Goal: Ask a question

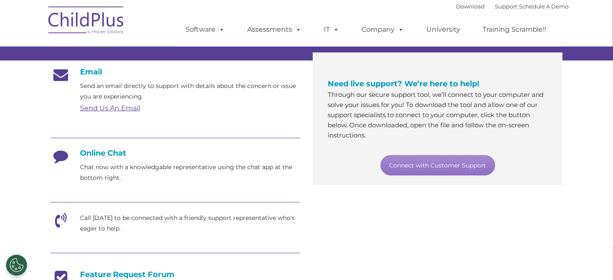
scroll to position [135, 0]
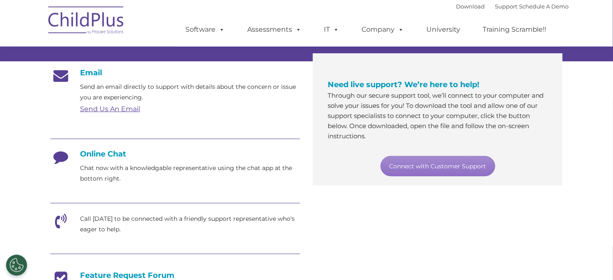
click at [113, 108] on link "Send Us An Email" at bounding box center [110, 109] width 60 height 8
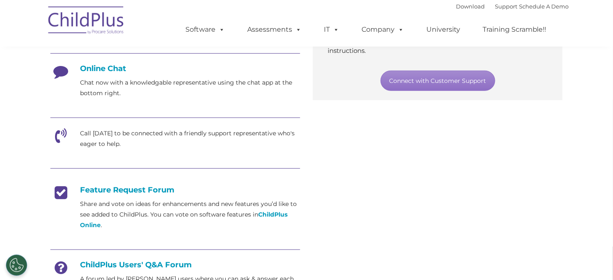
scroll to position [221, 0]
click at [108, 66] on h4 "Online Chat" at bounding box center [175, 68] width 250 height 9
click at [64, 69] on icon at bounding box center [60, 74] width 21 height 21
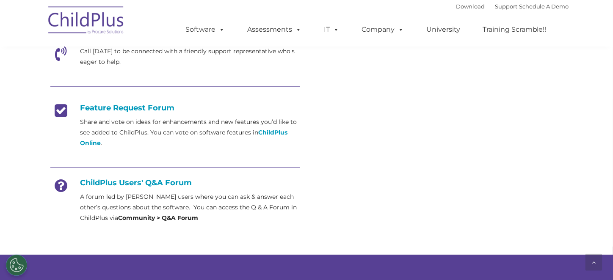
scroll to position [307, 0]
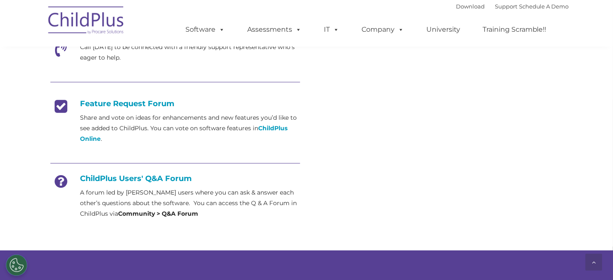
click at [399, 97] on div "Email Send an email directly to support with details about the concern or issue…" at bounding box center [306, 60] width 525 height 340
click at [596, 263] on icon at bounding box center [594, 263] width 4 height 6
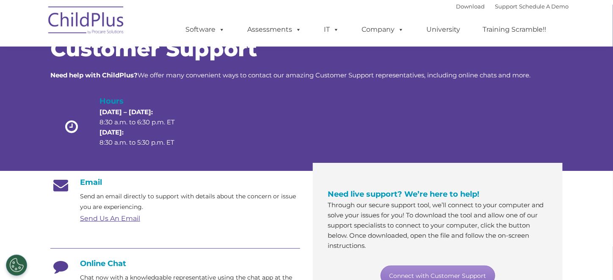
scroll to position [0, 0]
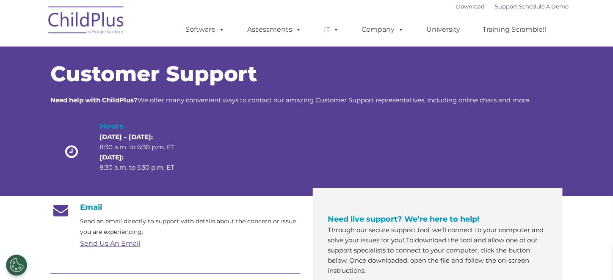
click at [500, 7] on link "Support" at bounding box center [506, 6] width 22 height 7
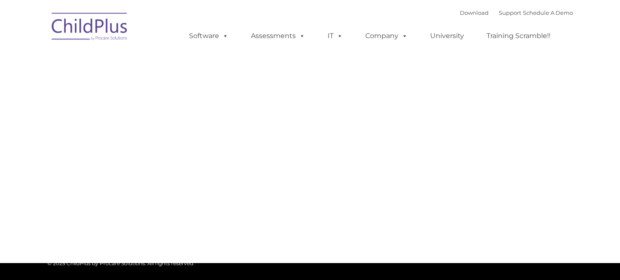
type input ""
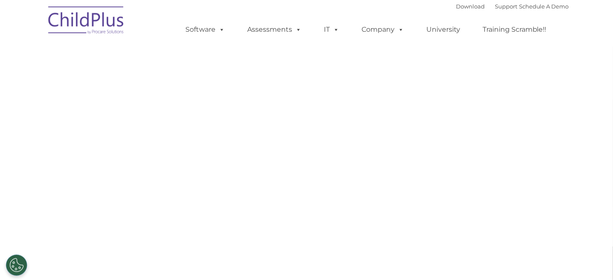
select select "MEDIUM"
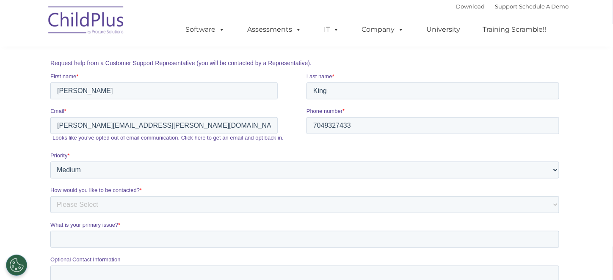
scroll to position [173, 0]
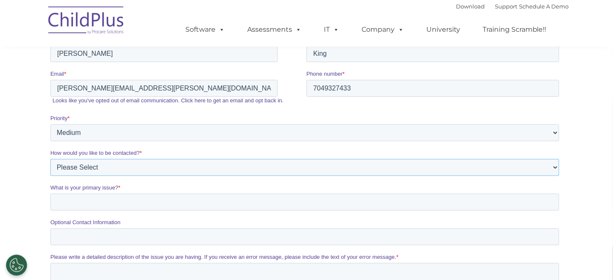
click at [107, 167] on select "Please Select Phone Email" at bounding box center [304, 168] width 509 height 17
select select "Phone"
click at [50, 173] on select "Please Select Phone Email" at bounding box center [304, 168] width 509 height 17
click at [101, 203] on input "What is your primary issue? *" at bounding box center [304, 202] width 509 height 17
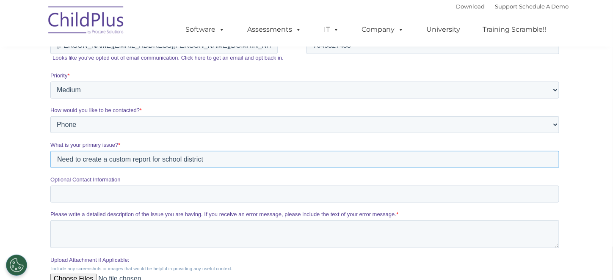
scroll to position [258, 0]
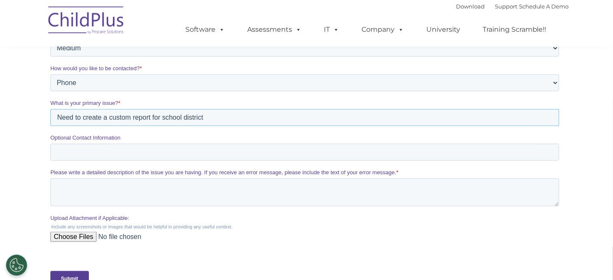
type input "Need to create a custom report for school district"
click at [81, 188] on textarea "Please write a detailed description of the issue you are having. If you receive…" at bounding box center [304, 193] width 509 height 28
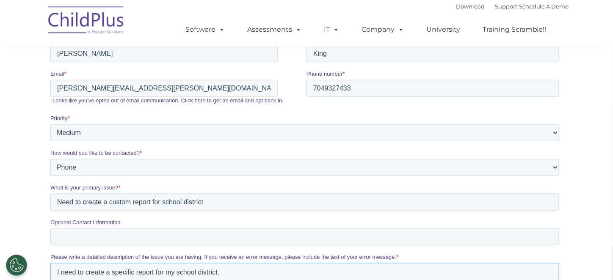
scroll to position [131, 0]
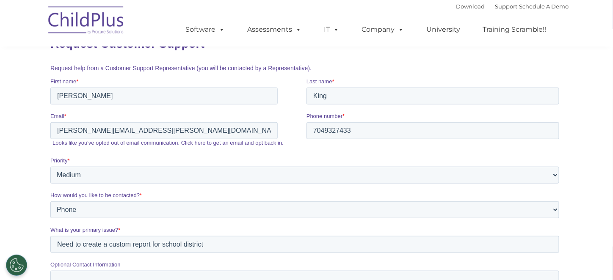
type textarea "I need to create a specific report for my school district."
drag, startPoint x: 355, startPoint y: 132, endPoint x: 322, endPoint y: 130, distance: 33.1
click at [322, 130] on input "7049327433" at bounding box center [432, 130] width 253 height 17
type input "7042248139"
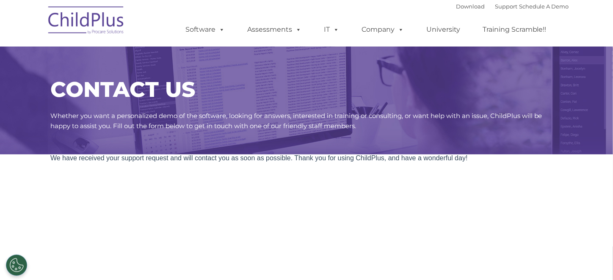
scroll to position [0, 0]
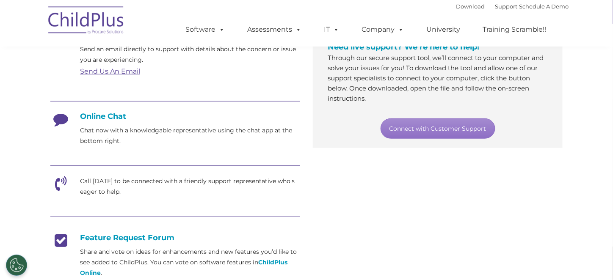
scroll to position [178, 0]
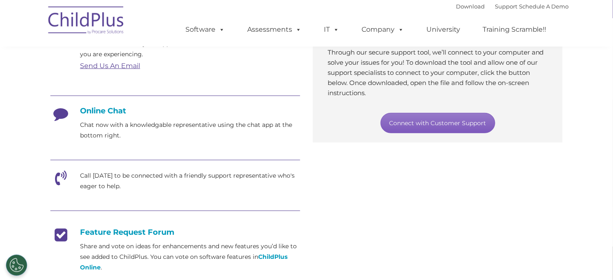
click at [420, 124] on link "Connect with Customer Support" at bounding box center [438, 123] width 115 height 20
click at [448, 127] on link "Connect with Customer Support" at bounding box center [438, 123] width 115 height 20
